Goal: Information Seeking & Learning: Check status

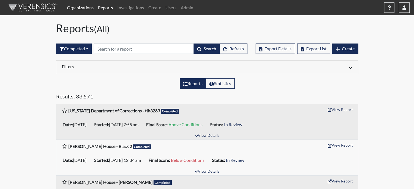
click at [78, 9] on link "Organizations" at bounding box center [80, 7] width 31 height 11
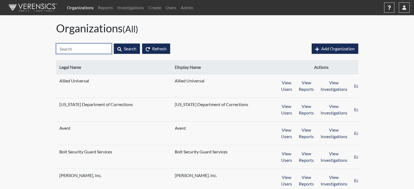
click at [89, 51] on input "text" at bounding box center [83, 49] width 55 height 10
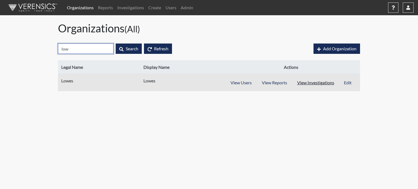
type input "low"
click at [321, 86] on button "View Investigations" at bounding box center [315, 83] width 47 height 10
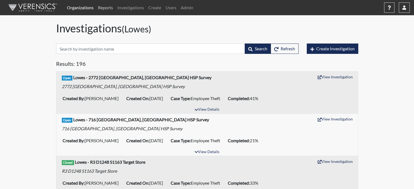
click at [105, 9] on link "Reports" at bounding box center [105, 7] width 19 height 11
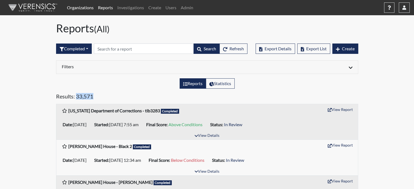
drag, startPoint x: 91, startPoint y: 94, endPoint x: 75, endPoint y: 96, distance: 16.2
click at [75, 96] on h5 "Results: 33,571" at bounding box center [207, 97] width 302 height 9
click at [90, 94] on h5 "Results: 33,571" at bounding box center [207, 97] width 302 height 9
drag, startPoint x: 92, startPoint y: 95, endPoint x: 76, endPoint y: 96, distance: 16.3
click at [76, 97] on h5 "Results: 33,571" at bounding box center [207, 97] width 302 height 9
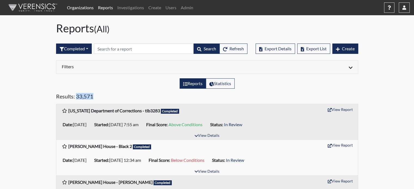
click at [87, 95] on h5 "Results: 33,571" at bounding box center [207, 97] width 302 height 9
drag, startPoint x: 94, startPoint y: 97, endPoint x: 77, endPoint y: 98, distance: 16.9
click at [77, 98] on h5 "Results: 33,571" at bounding box center [207, 97] width 302 height 9
click at [92, 93] on h5 "Results: 33,571" at bounding box center [207, 97] width 302 height 9
click at [234, 48] on span "Refresh" at bounding box center [236, 48] width 14 height 5
